Goal: Task Accomplishment & Management: Complete application form

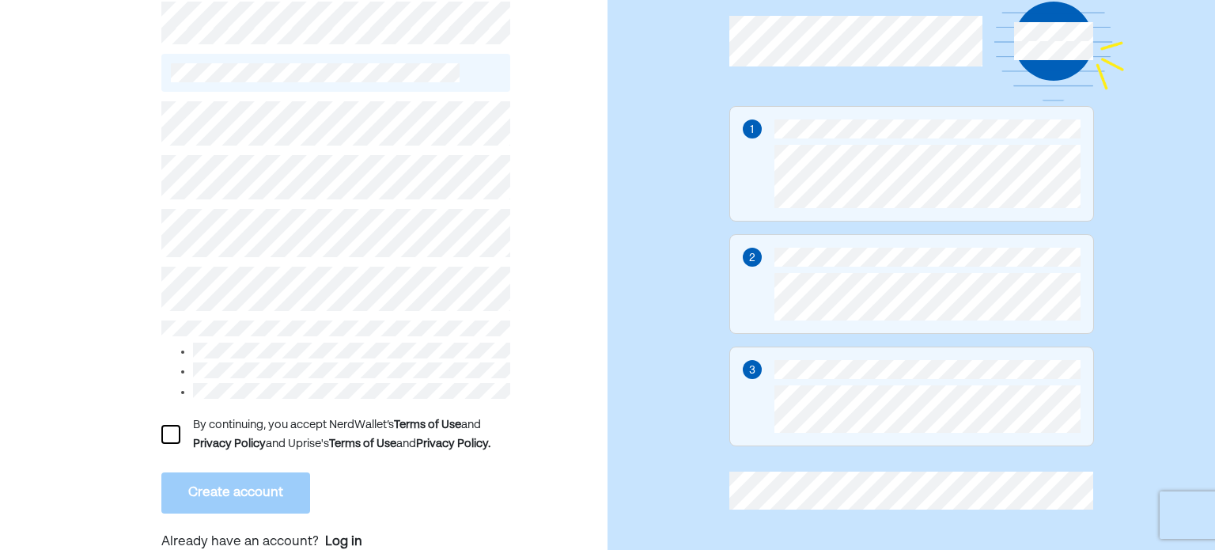
scroll to position [122, 0]
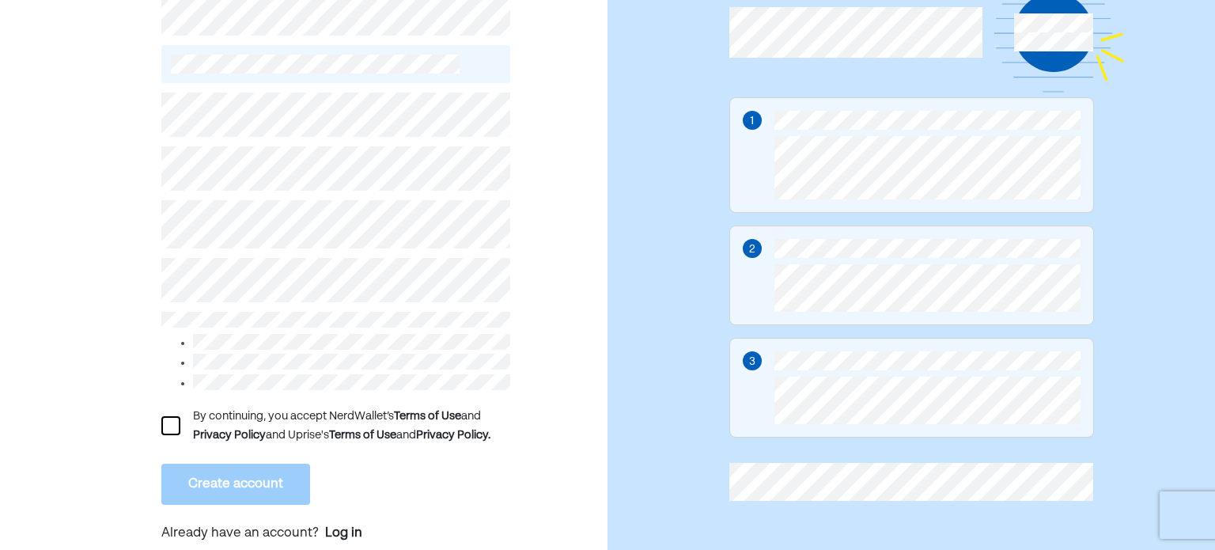
click at [164, 416] on div at bounding box center [170, 425] width 19 height 19
click at [235, 475] on button "Create account" at bounding box center [235, 483] width 149 height 41
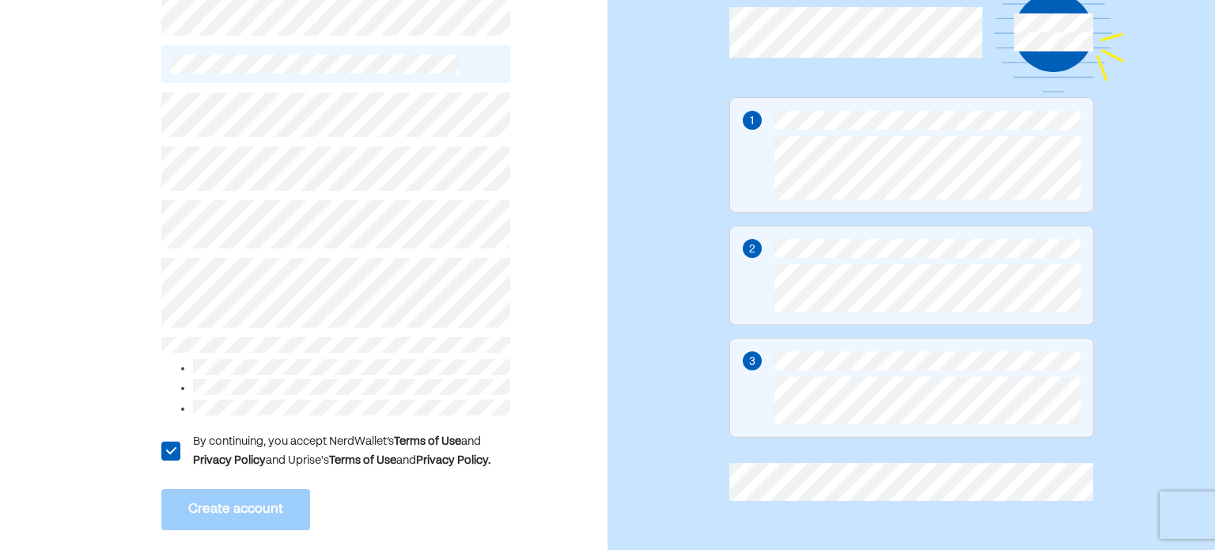
click at [52, 310] on div "L By continuing, you accept NerdWallet’s Terms of Use and Privacy Policy and Up…" at bounding box center [303, 262] width 607 height 640
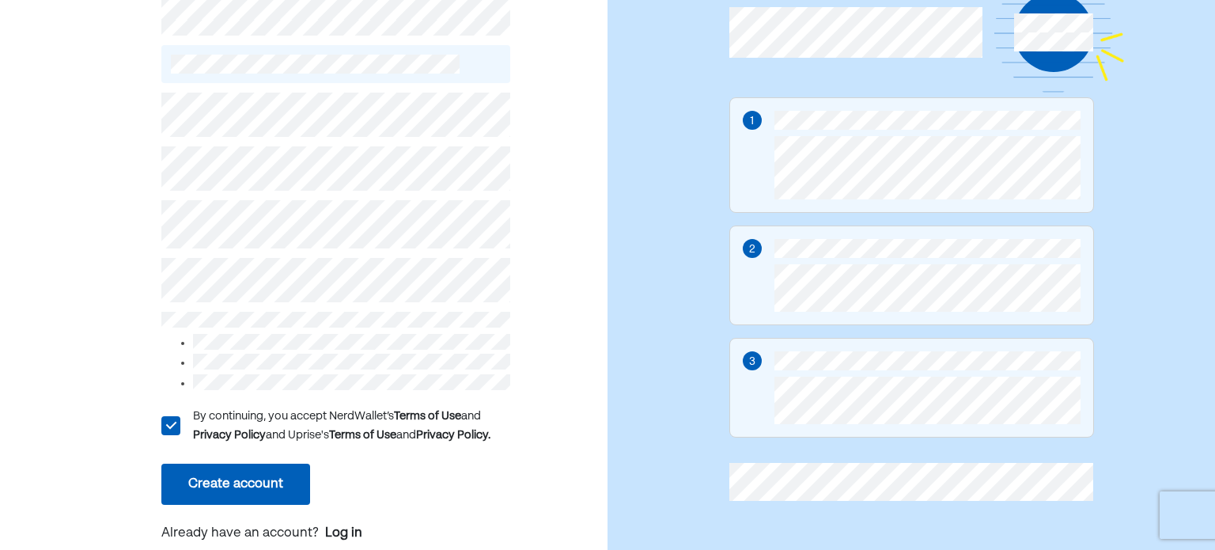
click at [234, 467] on button "Create account" at bounding box center [235, 483] width 149 height 41
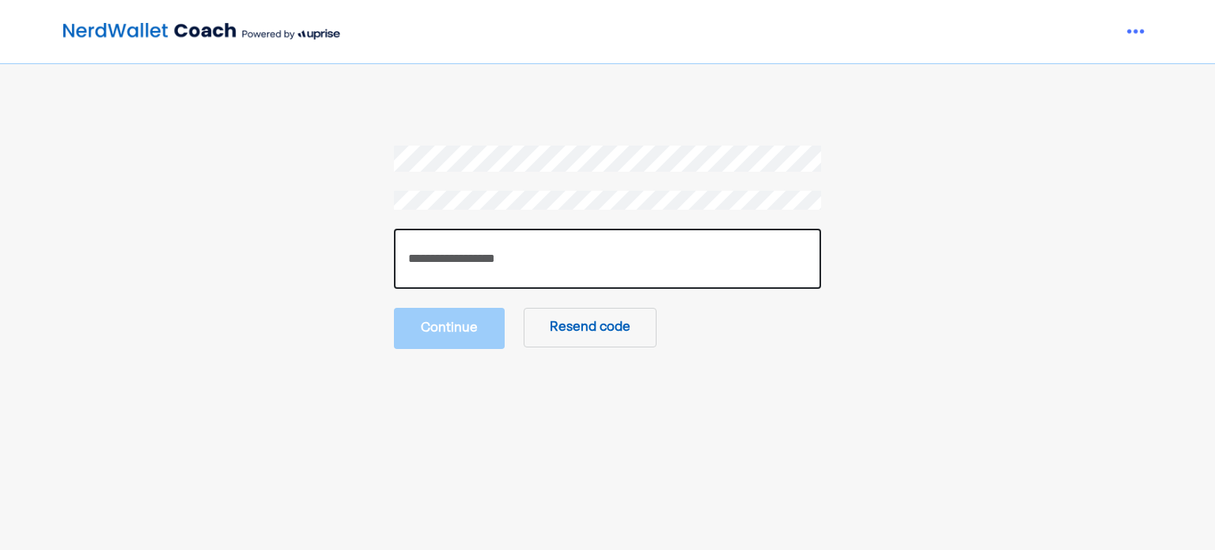
click at [531, 255] on input "number" at bounding box center [607, 259] width 427 height 60
paste input "******"
type input "******"
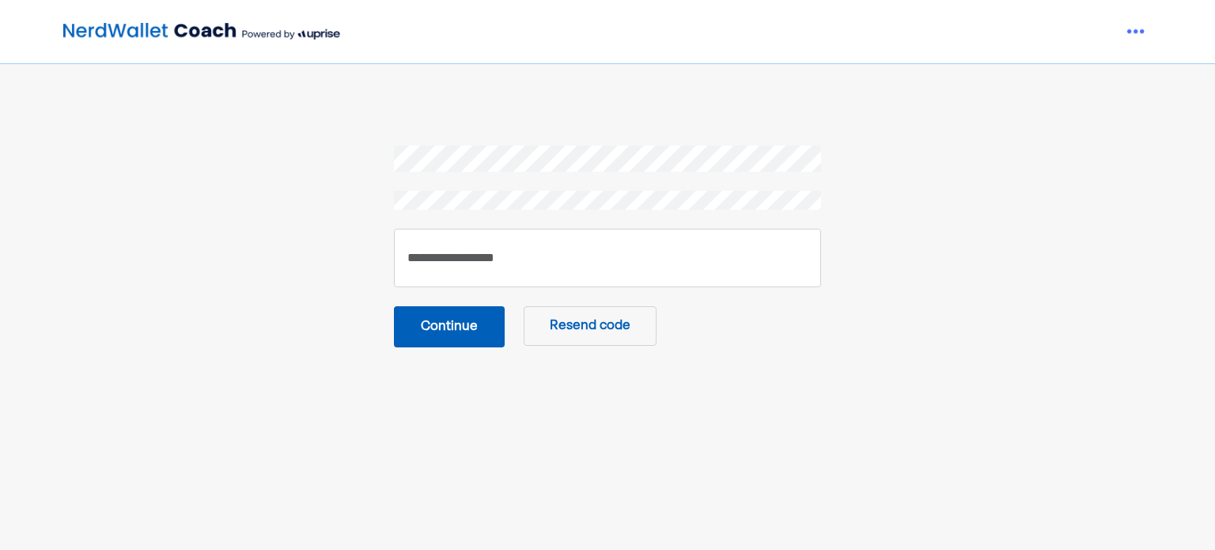
click at [457, 325] on button "Continue" at bounding box center [449, 326] width 111 height 41
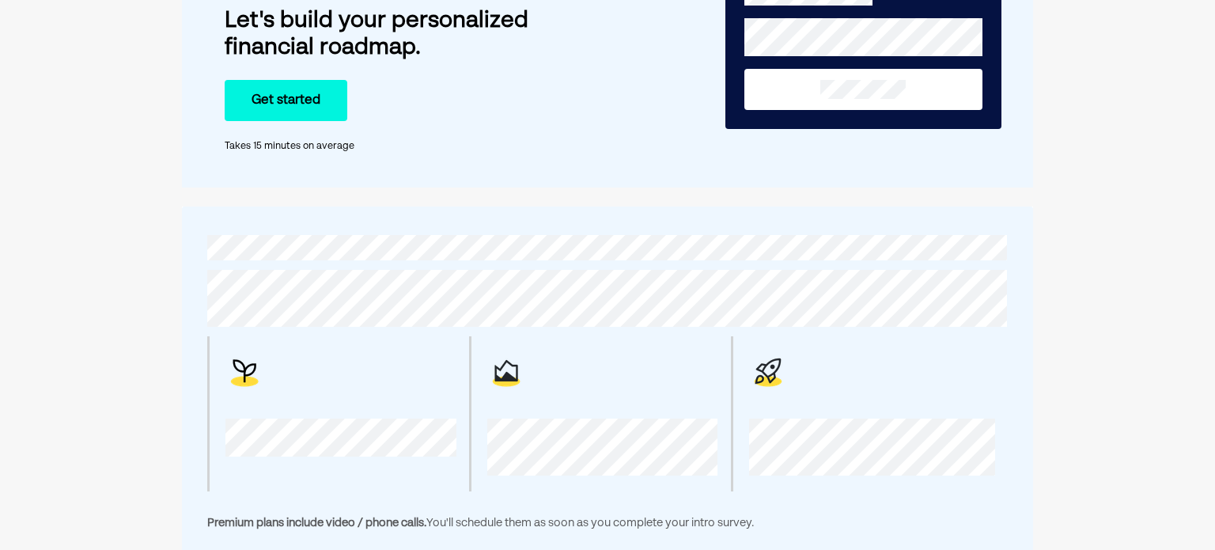
scroll to position [158, 0]
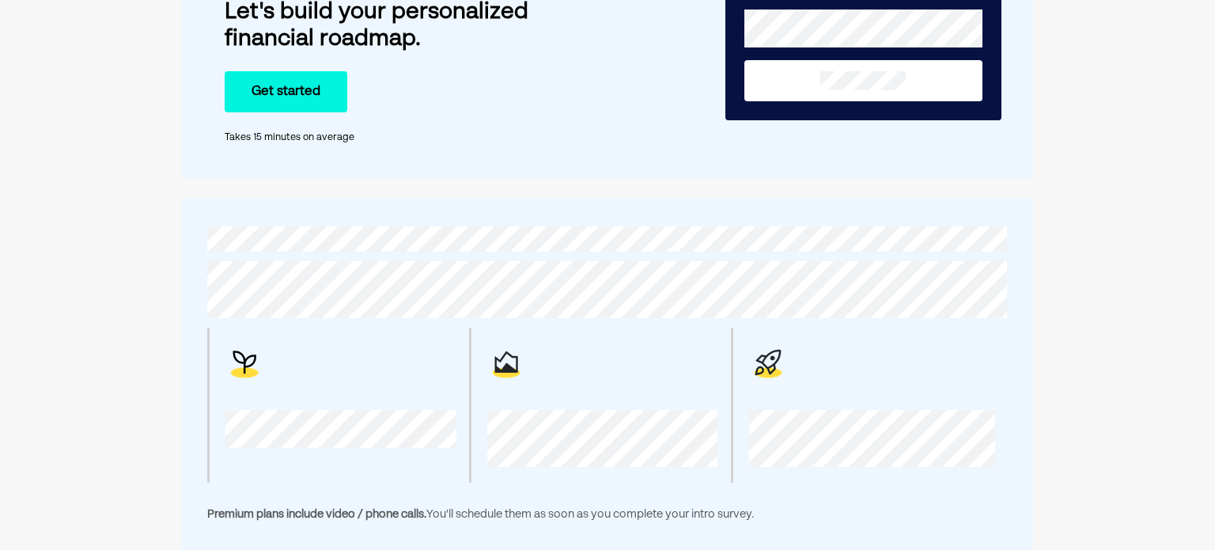
click at [287, 89] on button "Get started" at bounding box center [286, 91] width 123 height 41
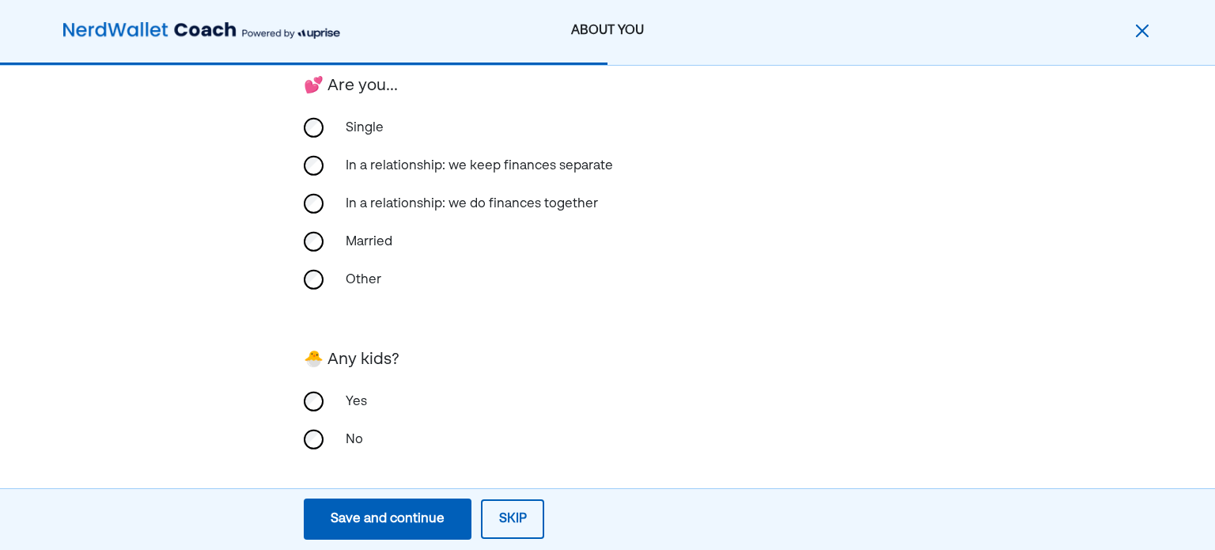
scroll to position [415, 0]
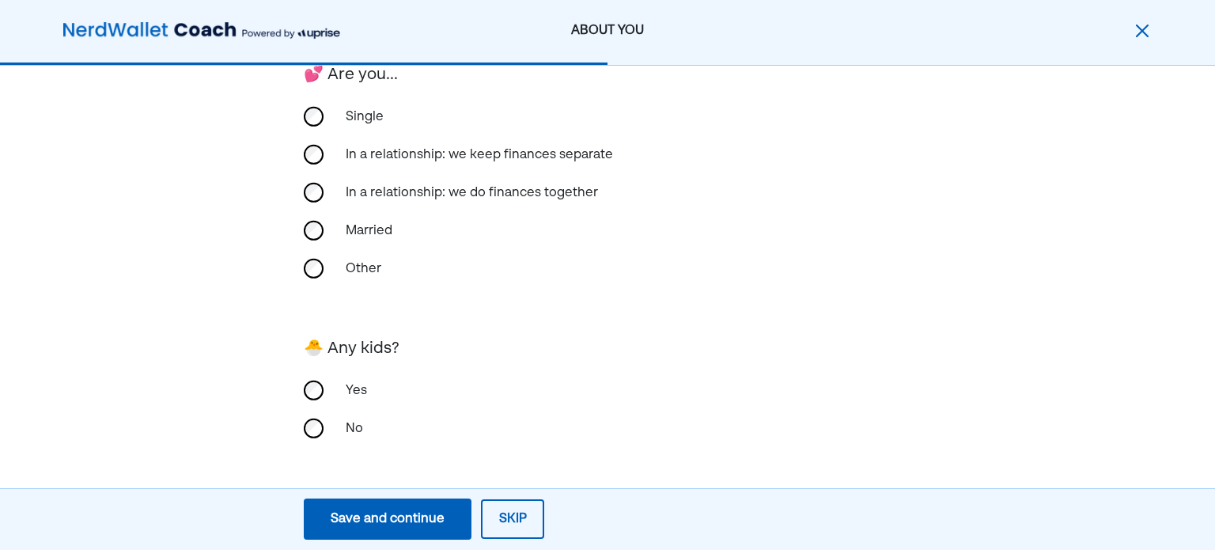
click at [397, 520] on div "Save and continue" at bounding box center [388, 518] width 114 height 19
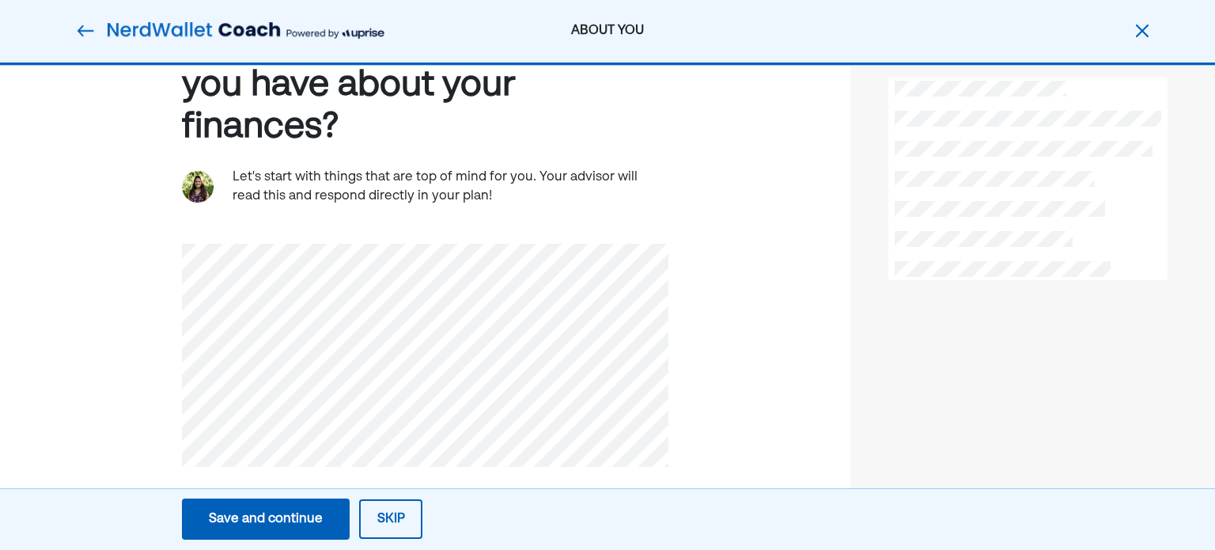
scroll to position [101, 0]
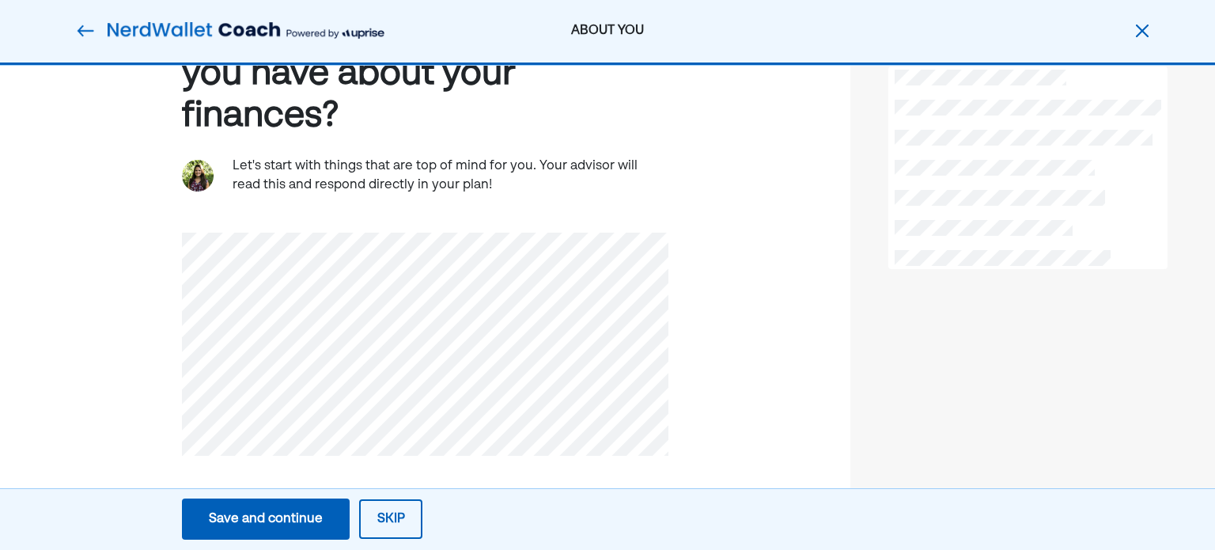
click at [273, 526] on div "Save and continue" at bounding box center [266, 518] width 114 height 19
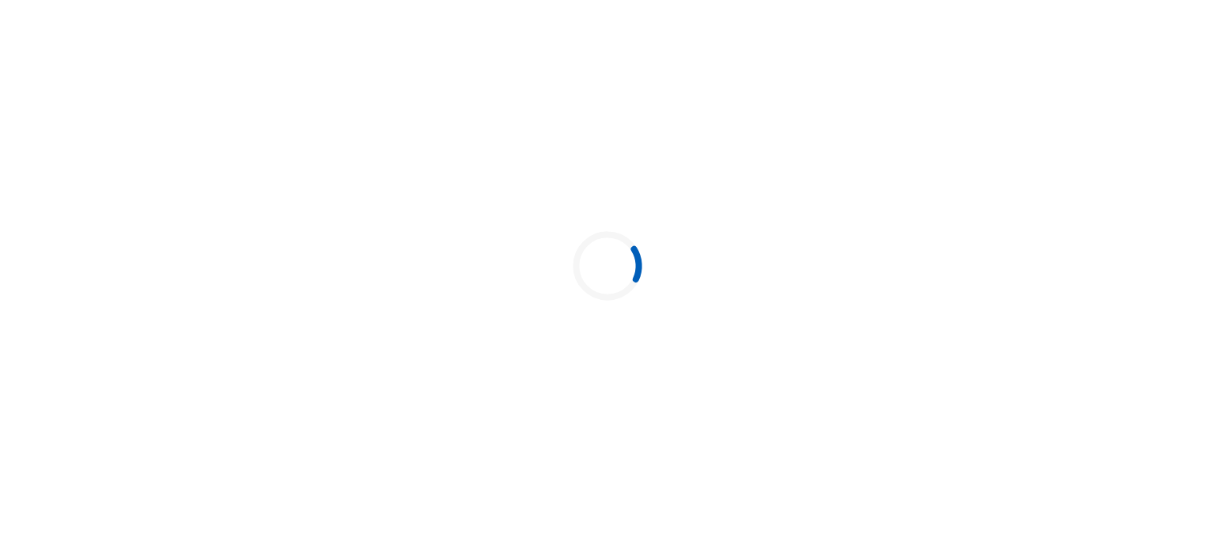
scroll to position [0, 0]
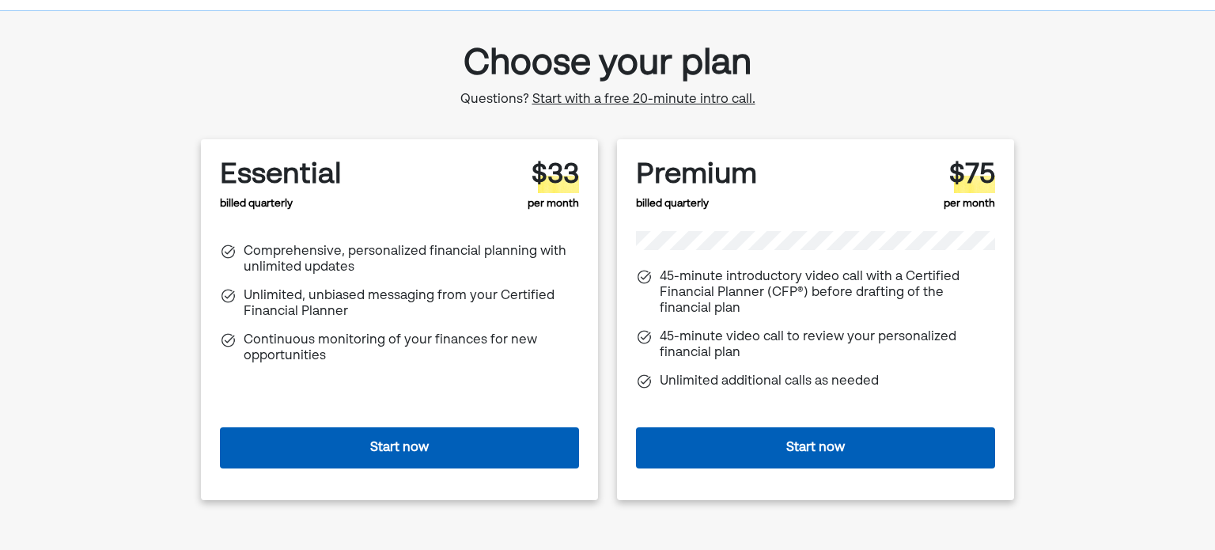
scroll to position [79, 0]
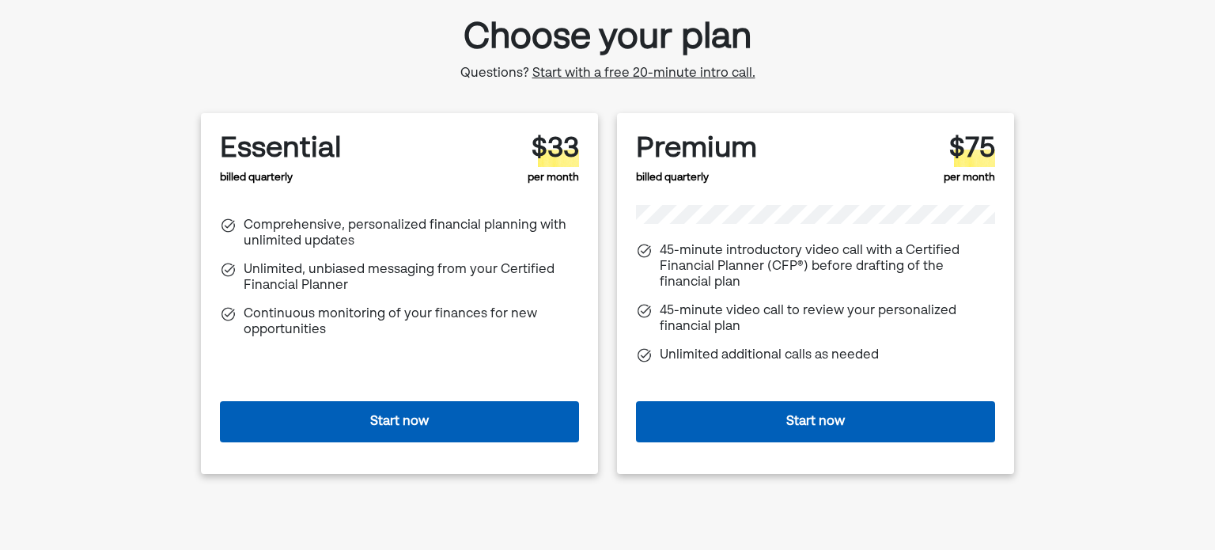
click at [803, 58] on div "Choose your plan Questions? Start with a free 20-minute intro call. Essential b…" at bounding box center [607, 281] width 812 height 542
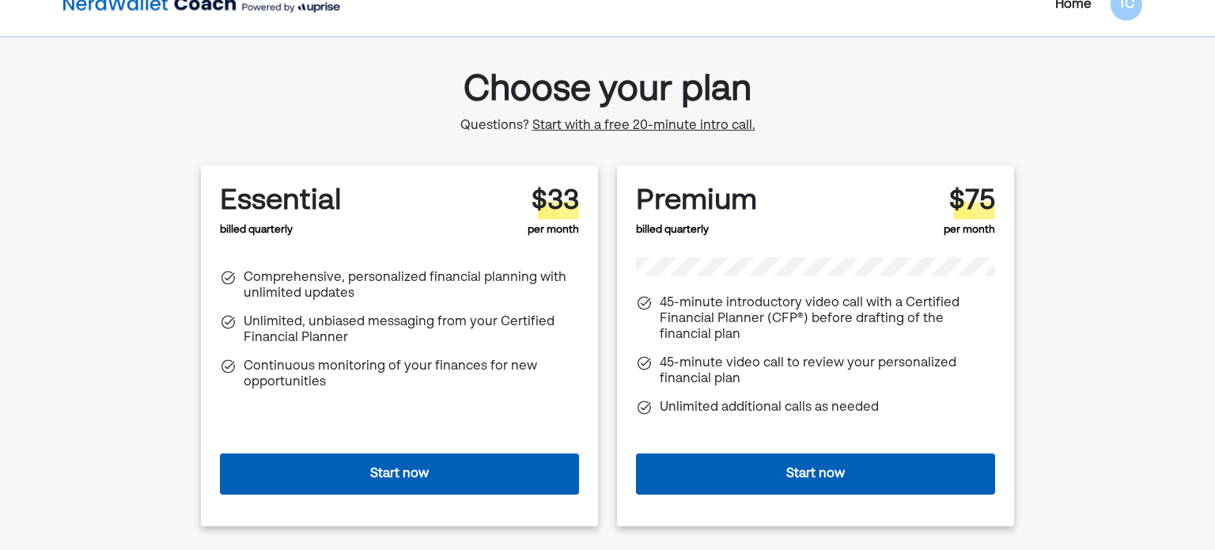
scroll to position [0, 0]
